Goal: Transaction & Acquisition: Purchase product/service

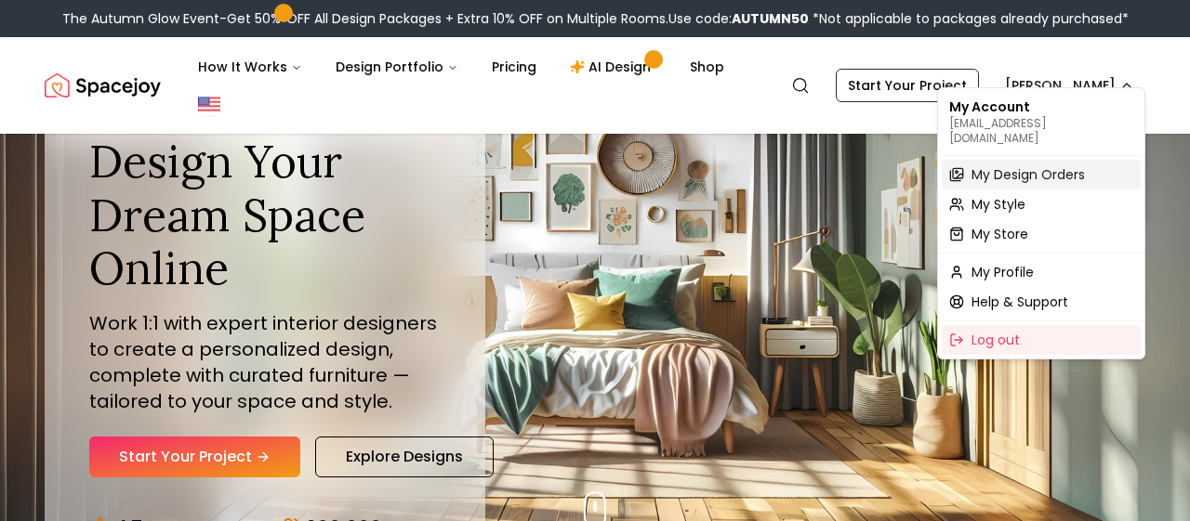
click at [1025, 165] on span "My Design Orders" at bounding box center [1027, 174] width 113 height 19
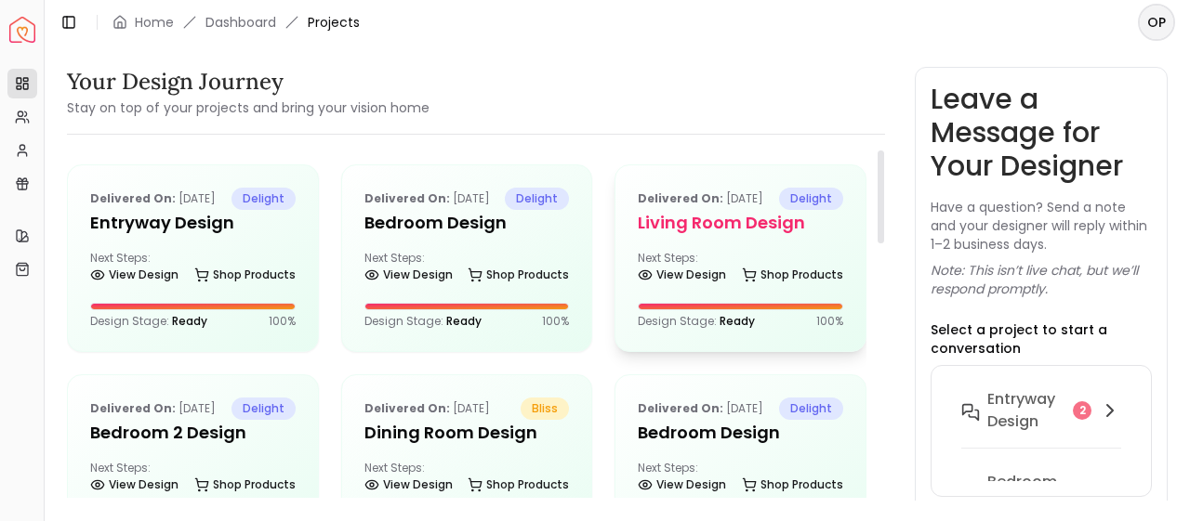
click at [731, 287] on div "Next Steps: View Design Shop Products" at bounding box center [740, 269] width 205 height 37
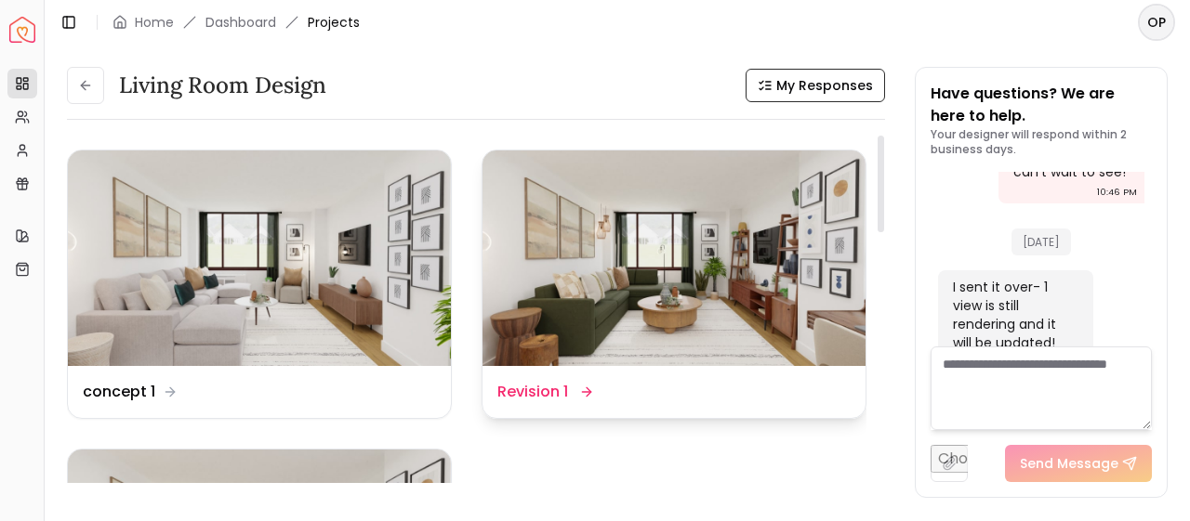
click at [732, 294] on img at bounding box center [673, 259] width 383 height 216
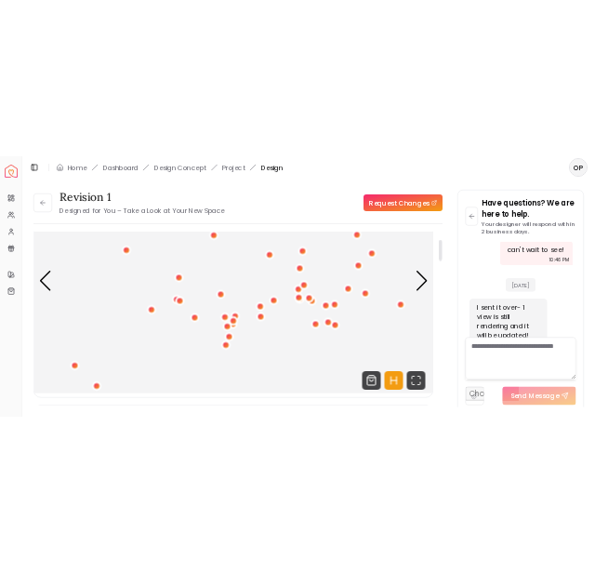
scroll to position [136, 0]
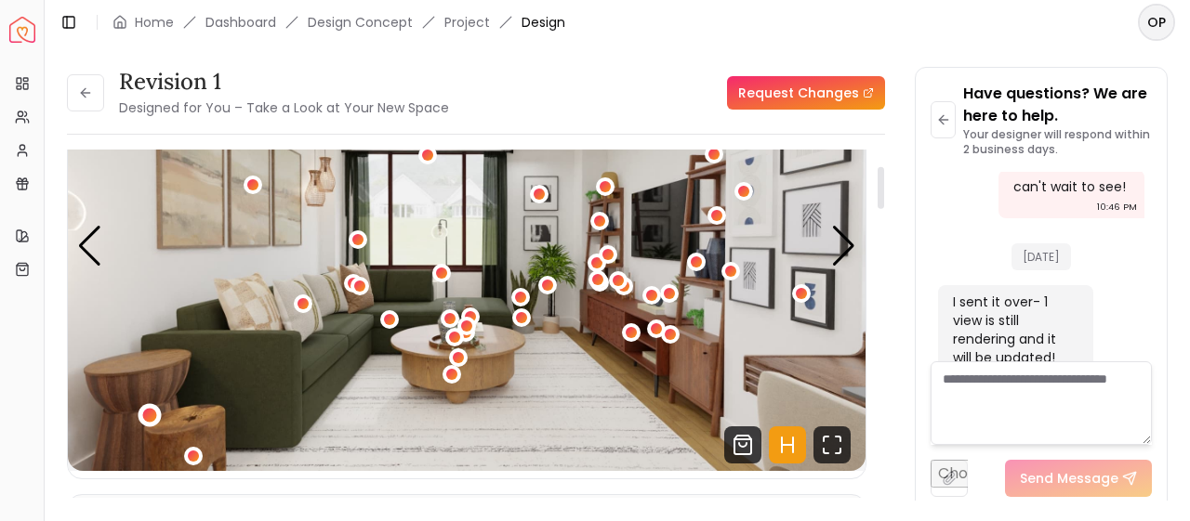
click at [154, 415] on div "1 / 6" at bounding box center [150, 415] width 14 height 14
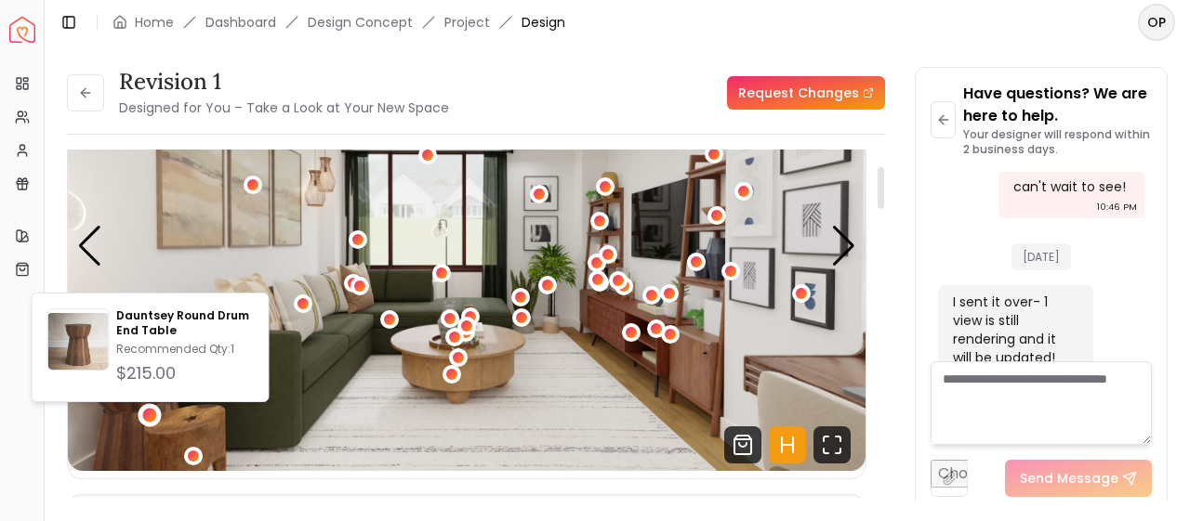
click at [195, 442] on img "1 / 6" at bounding box center [466, 246] width 797 height 449
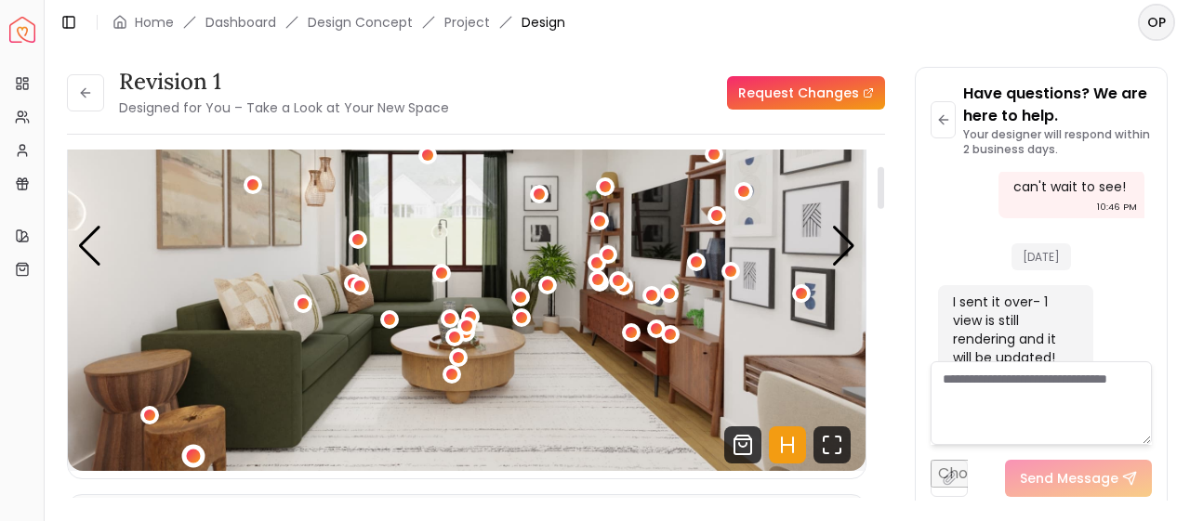
click at [194, 456] on div "1 / 6" at bounding box center [193, 456] width 14 height 14
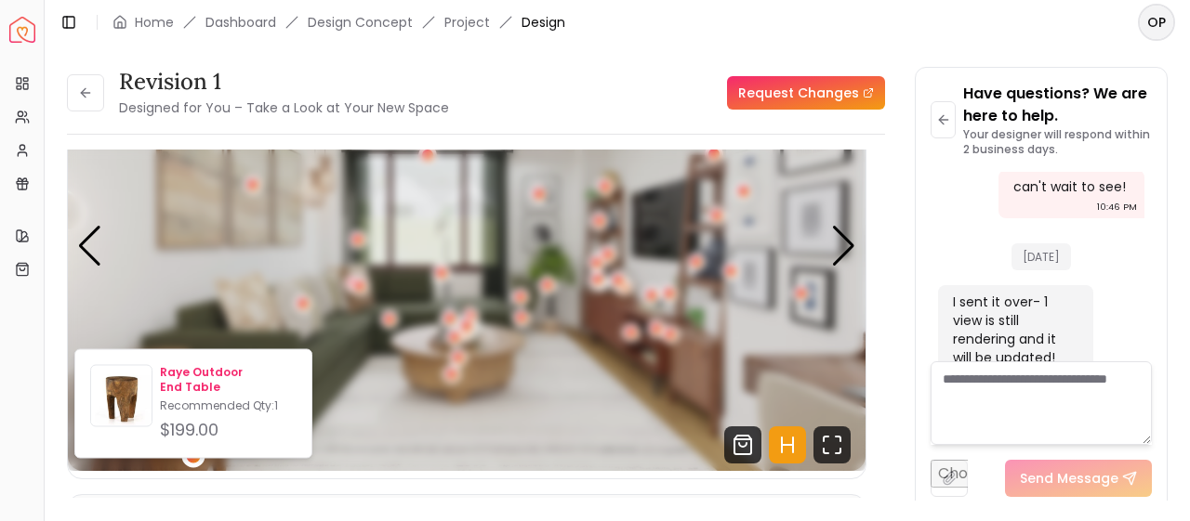
click at [253, 373] on p "Raye Outdoor End Table" at bounding box center [228, 380] width 137 height 30
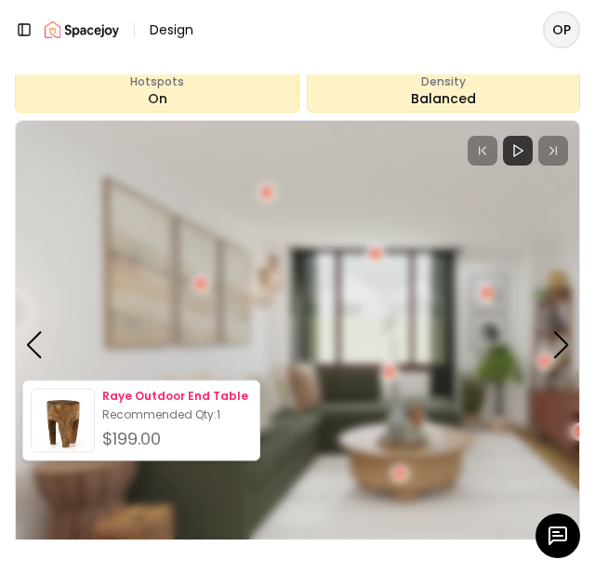
scroll to position [310, 0]
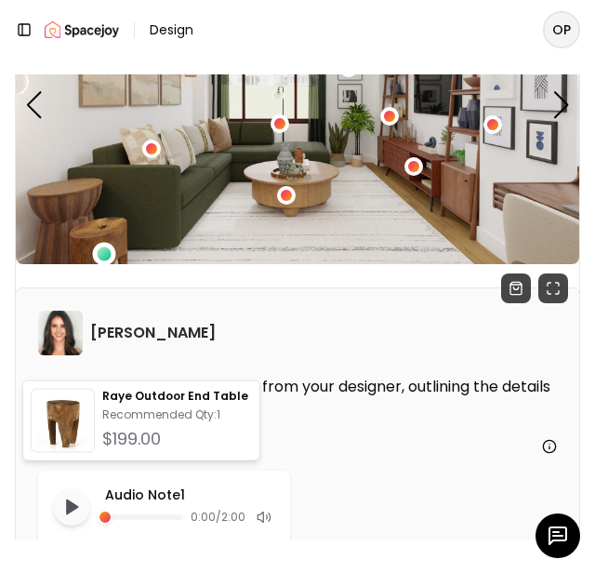
click at [81, 204] on img "1 / 6" at bounding box center [297, 105] width 563 height 317
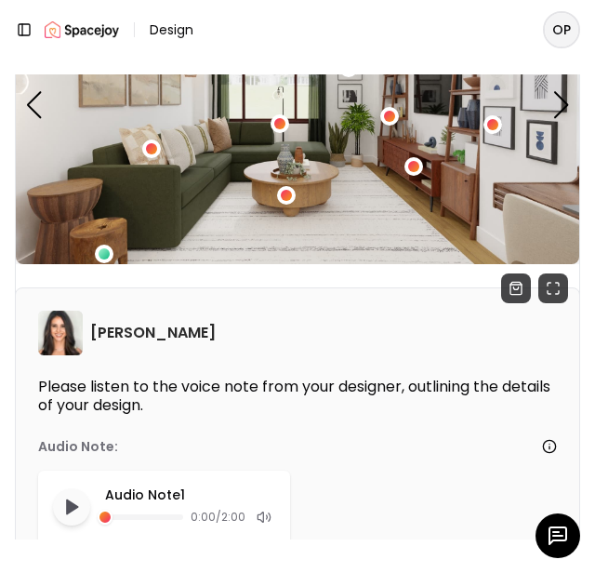
click at [61, 194] on img "1 / 6" at bounding box center [297, 105] width 563 height 317
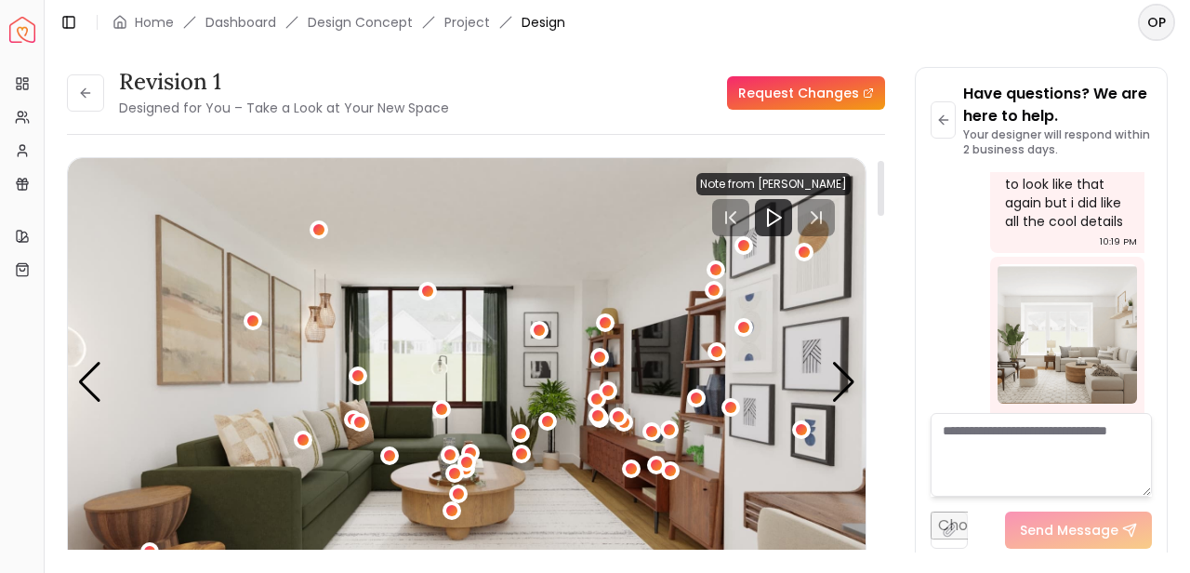
scroll to position [116, 0]
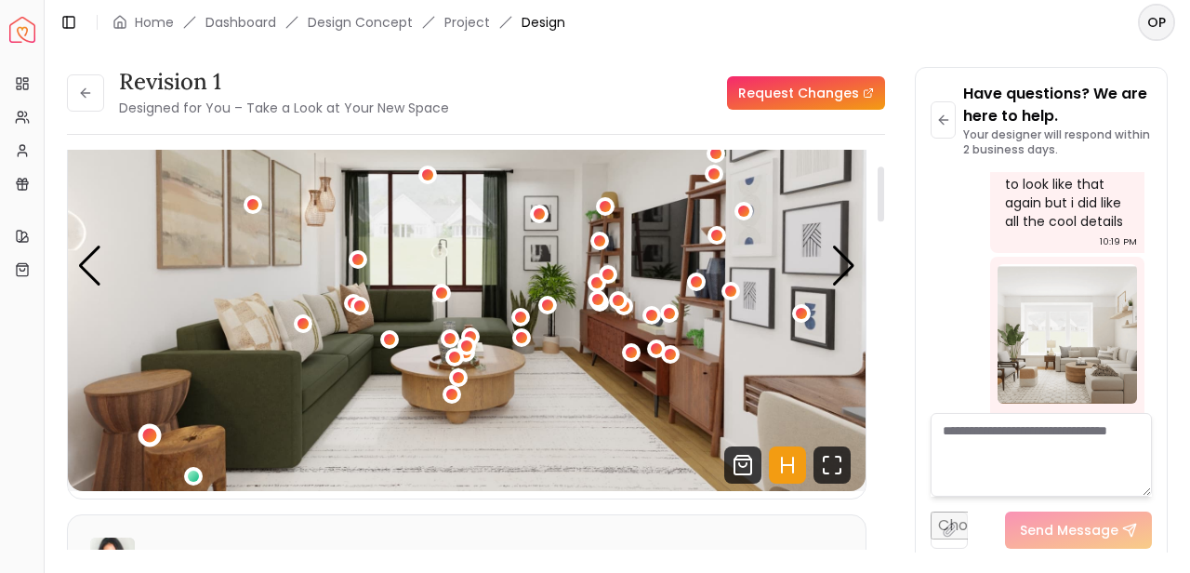
click at [150, 436] on div "1 / 6" at bounding box center [150, 435] width 14 height 14
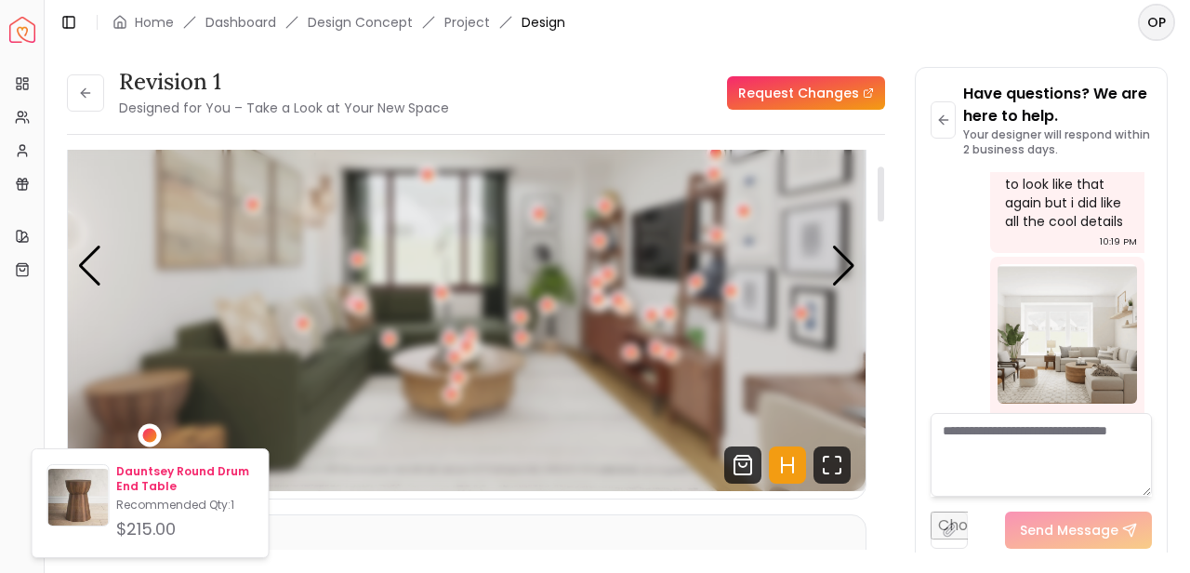
click at [165, 473] on p "Dauntsey Round Drum End Table" at bounding box center [184, 479] width 137 height 30
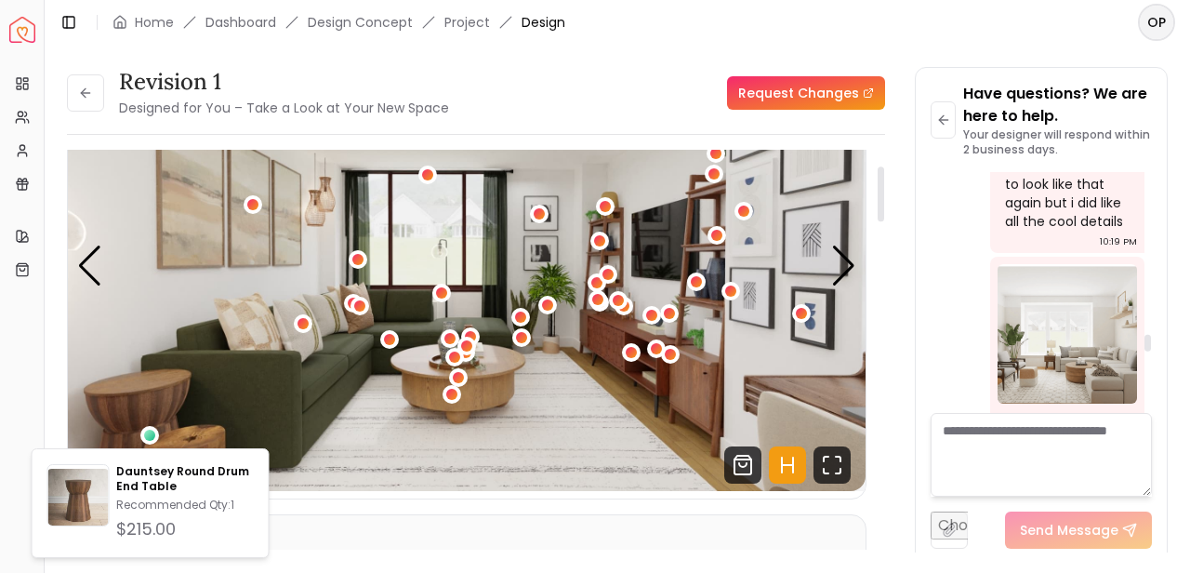
click at [536, 439] on img "1 / 6" at bounding box center [466, 266] width 797 height 449
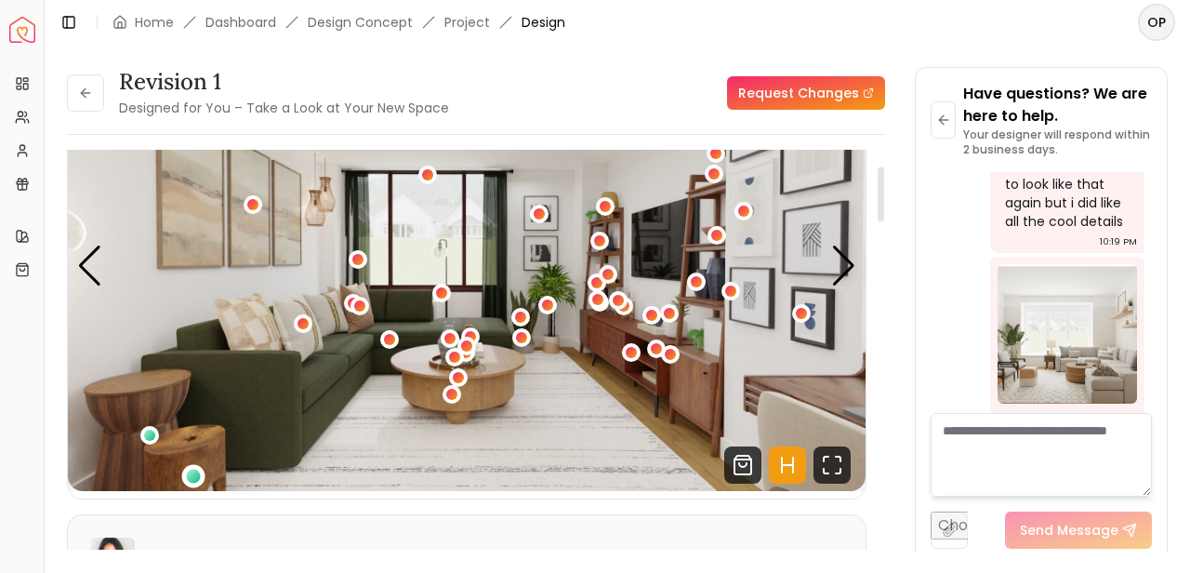
click at [196, 473] on div "1 / 6" at bounding box center [193, 475] width 14 height 14
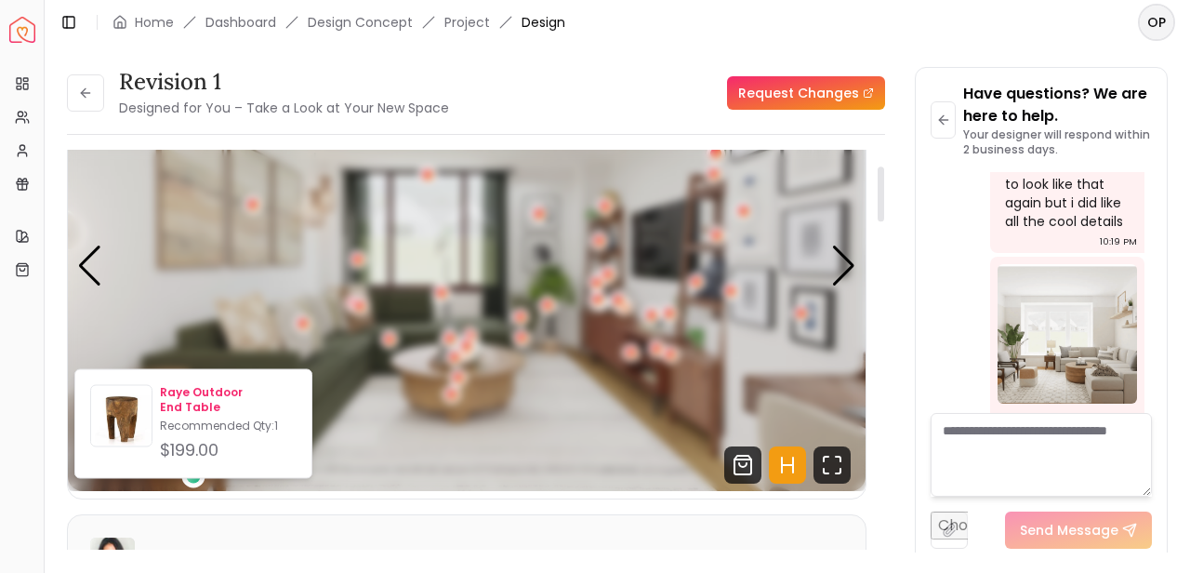
click at [197, 391] on p "Raye Outdoor End Table" at bounding box center [228, 400] width 137 height 30
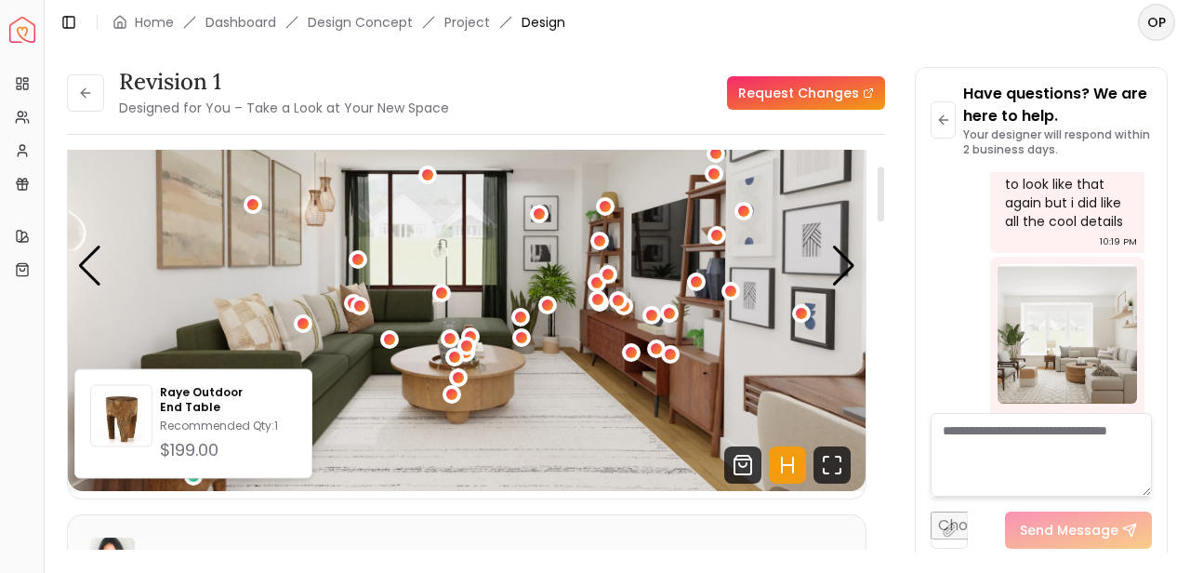
click at [343, 415] on img "1 / 6" at bounding box center [466, 266] width 797 height 449
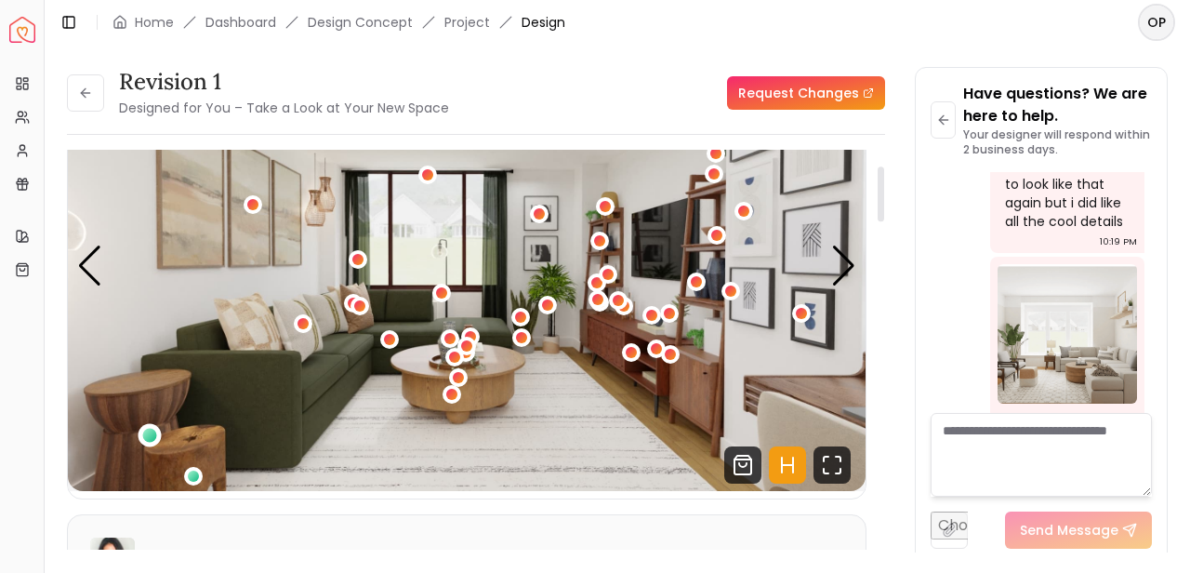
click at [148, 430] on div "1 / 6" at bounding box center [150, 435] width 14 height 14
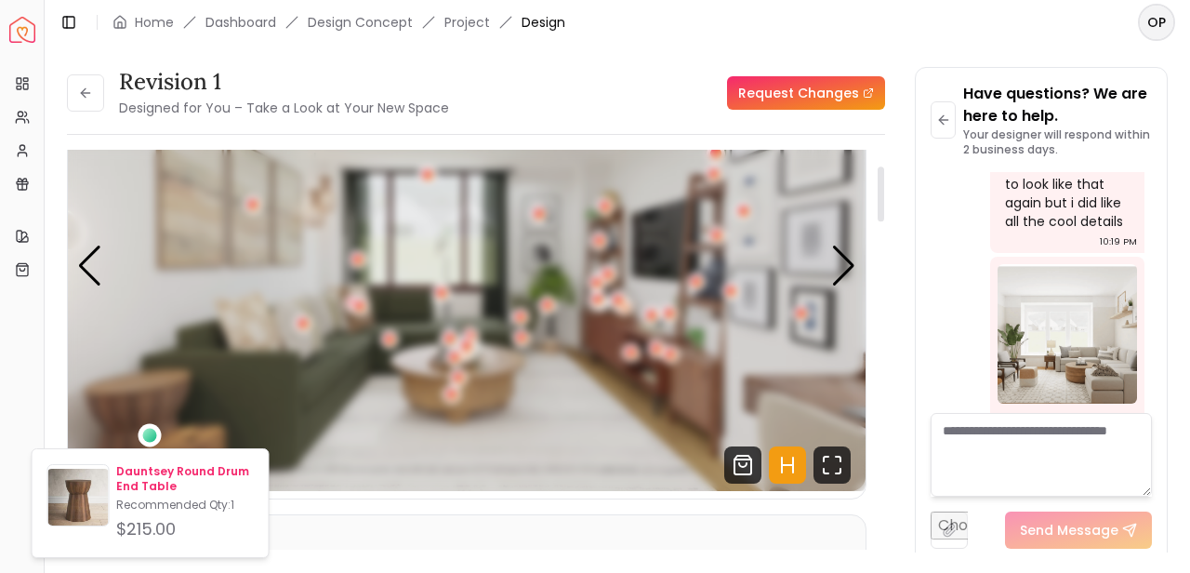
click at [183, 477] on p "Dauntsey Round Drum End Table" at bounding box center [184, 479] width 137 height 30
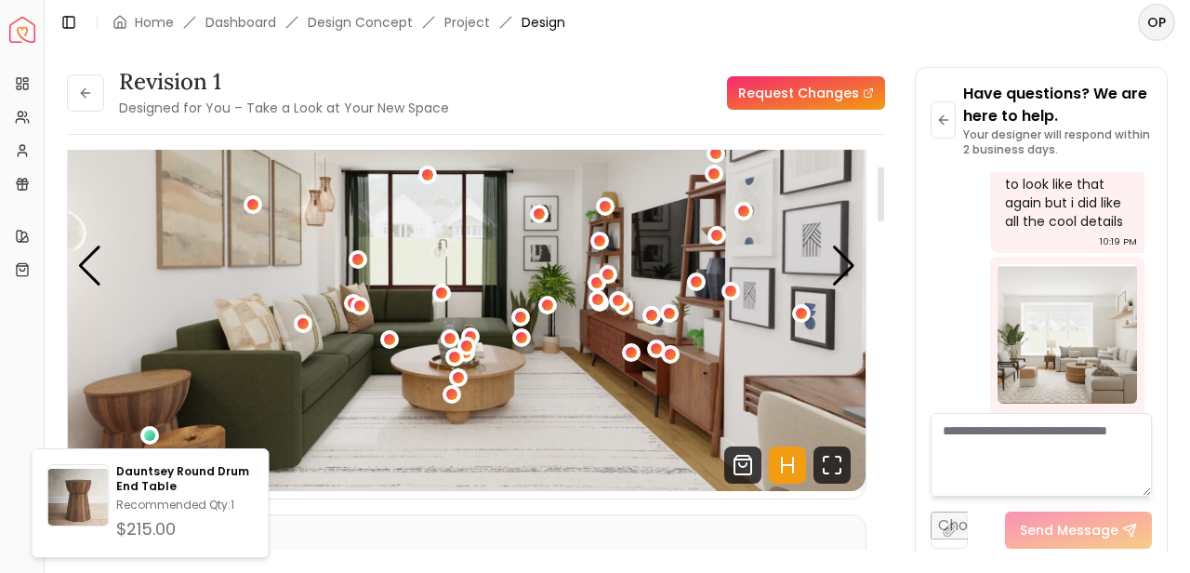
click at [541, 42] on header "Toggle Sidebar Home Dashboard Design Concept Project Design OP" at bounding box center [617, 22] width 1145 height 45
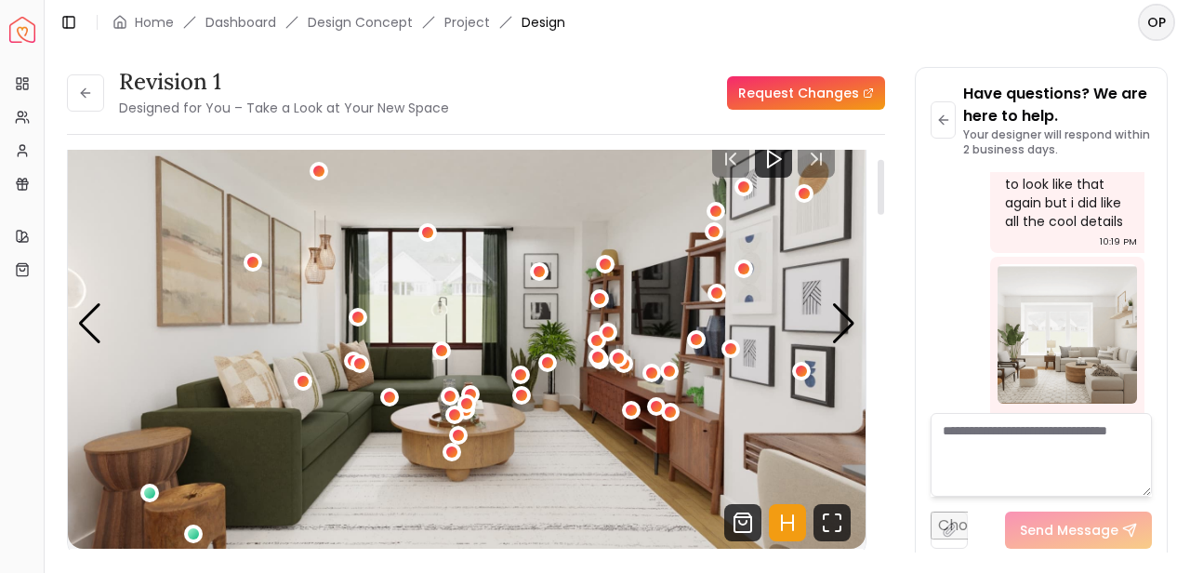
scroll to position [68, 0]
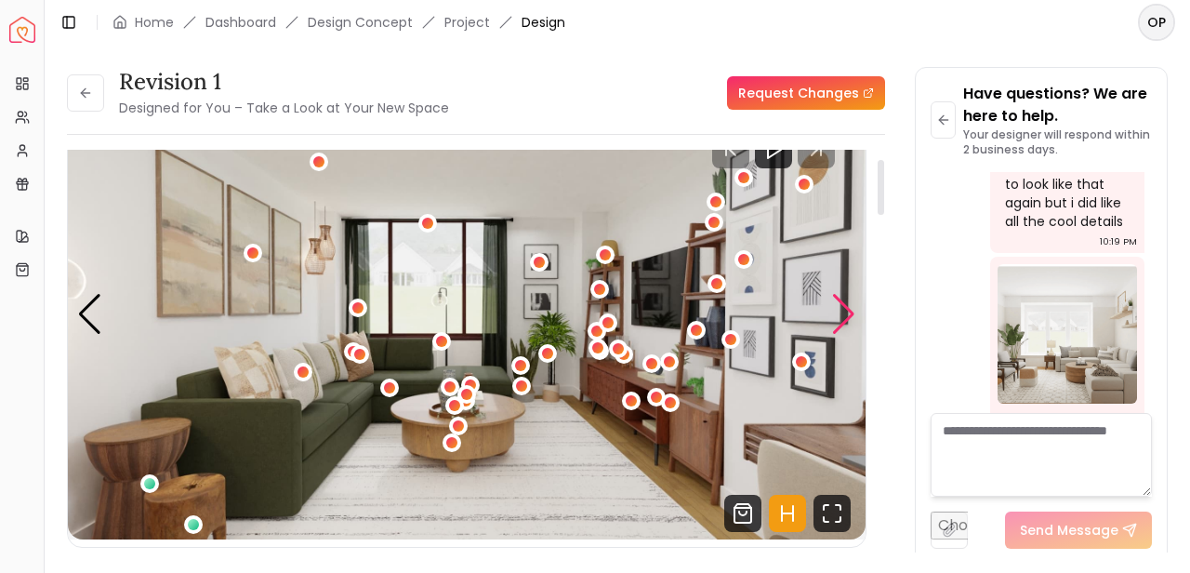
click at [847, 312] on div "Next slide" at bounding box center [843, 314] width 25 height 41
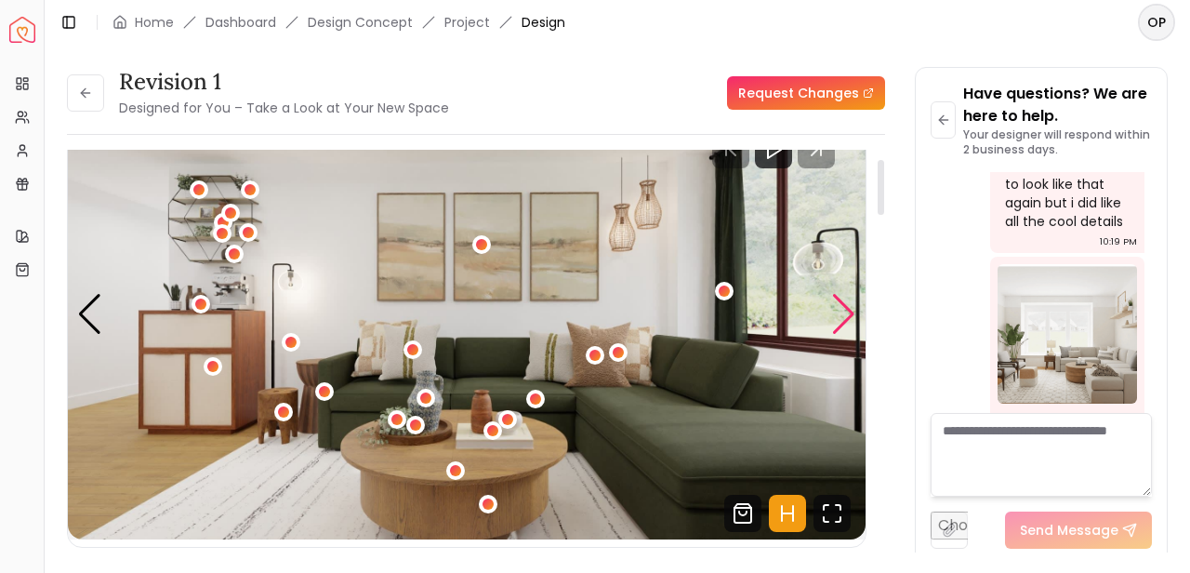
click at [847, 312] on div "Next slide" at bounding box center [843, 314] width 25 height 41
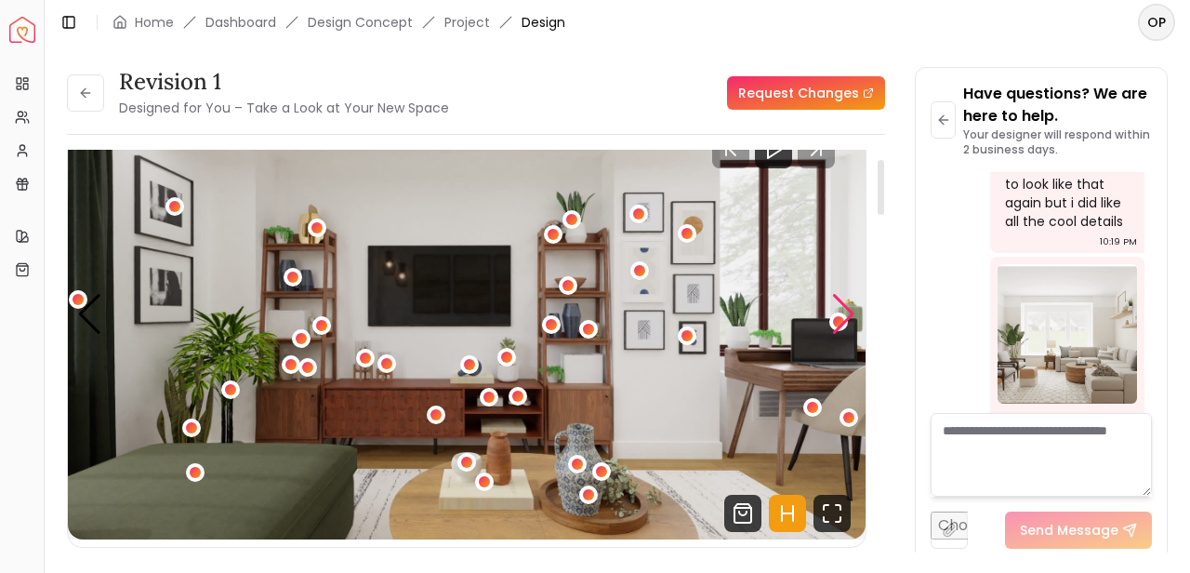
click at [847, 312] on div "Next slide" at bounding box center [843, 314] width 25 height 41
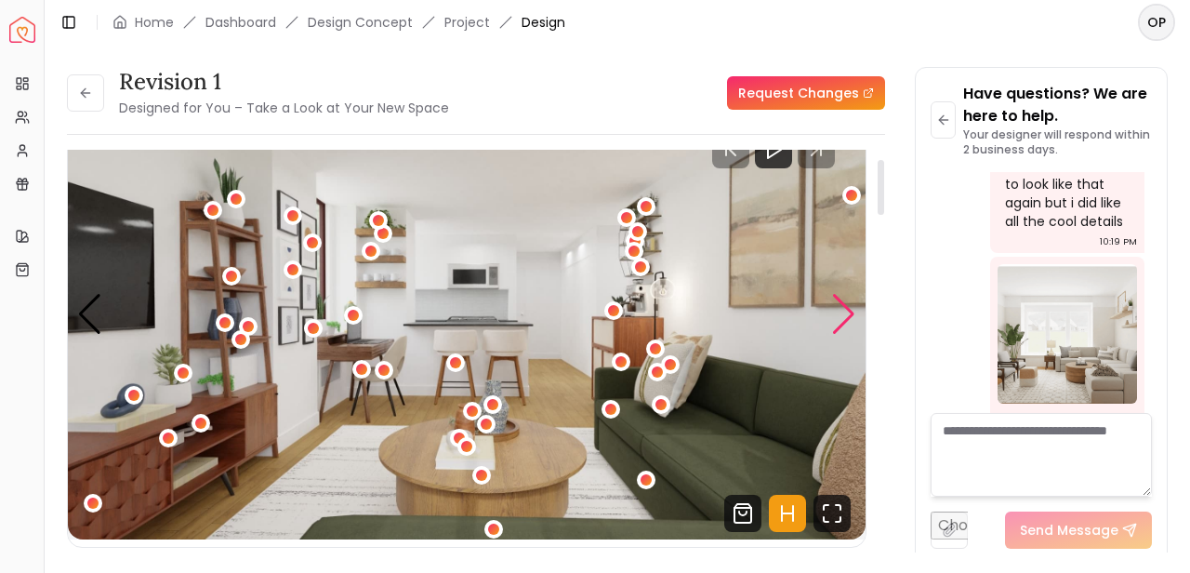
click at [854, 314] on div "Next slide" at bounding box center [843, 314] width 25 height 41
